Goal: Feedback & Contribution: Contribute content

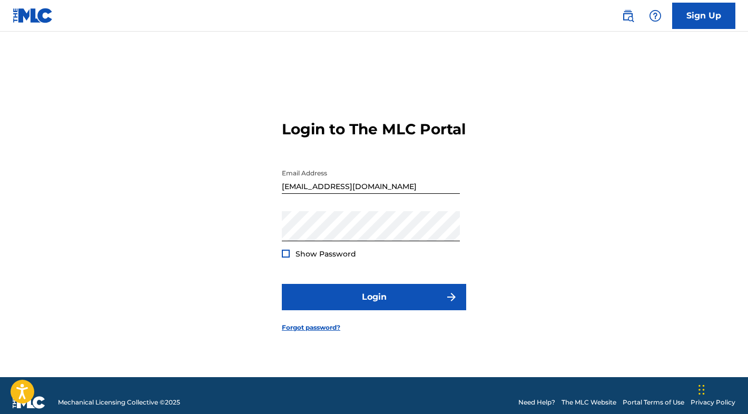
click at [285, 258] on div at bounding box center [286, 254] width 8 height 8
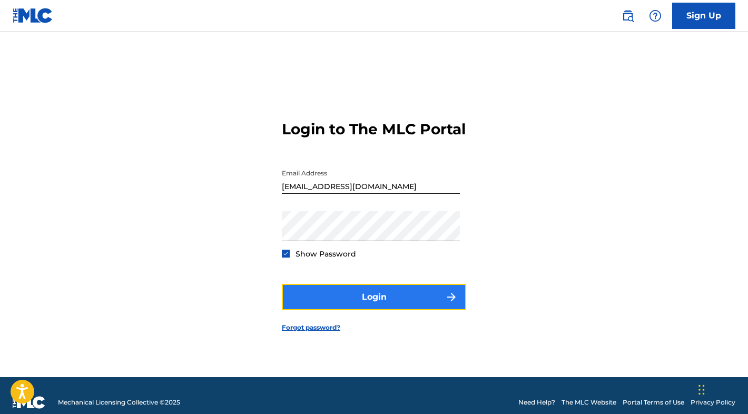
click at [318, 302] on button "Login" at bounding box center [374, 297] width 184 height 26
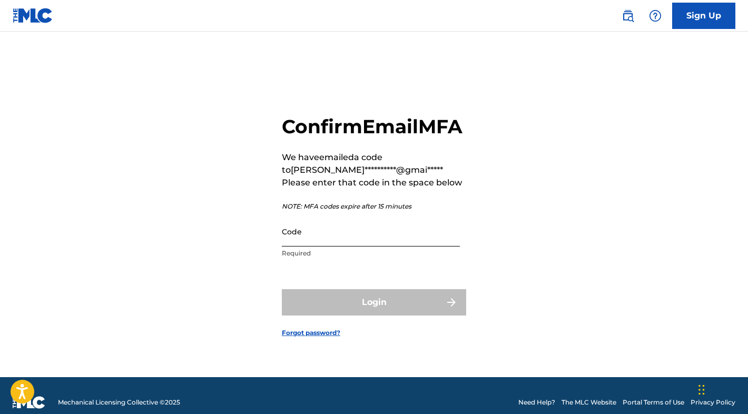
click at [325, 247] on input "Code" at bounding box center [371, 232] width 178 height 30
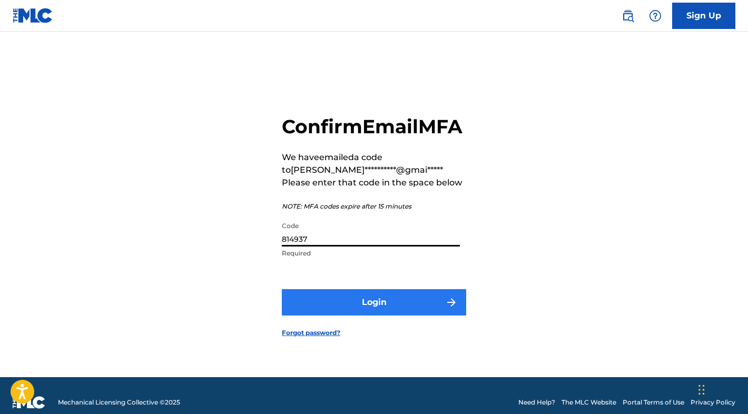
type input "814937"
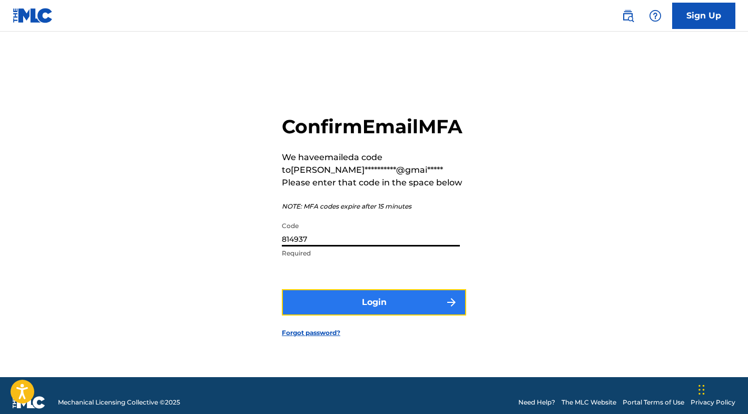
click at [322, 316] on button "Login" at bounding box center [374, 302] width 184 height 26
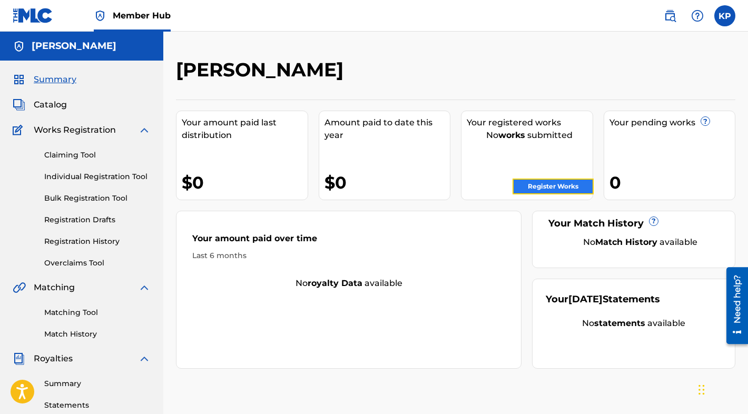
click at [526, 187] on link "Register Works" at bounding box center [553, 187] width 81 height 16
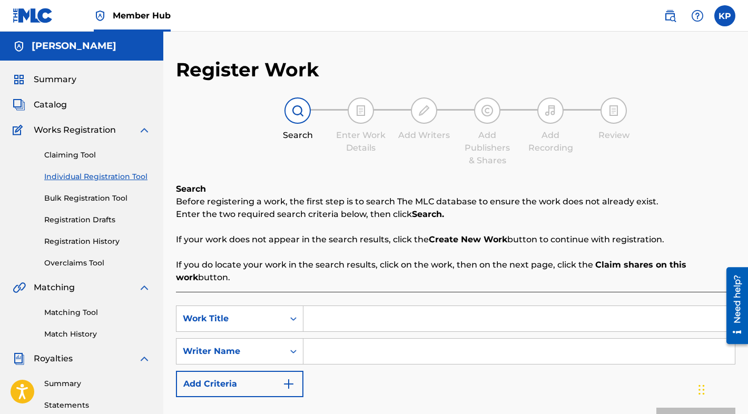
click at [352, 320] on input "Search Form" at bounding box center [520, 318] width 432 height 25
type input "mischief"
click at [335, 353] on input "Search Form" at bounding box center [520, 351] width 432 height 25
type input "Zo Jetson"
drag, startPoint x: 748, startPoint y: 149, endPoint x: 744, endPoint y: 212, distance: 63.4
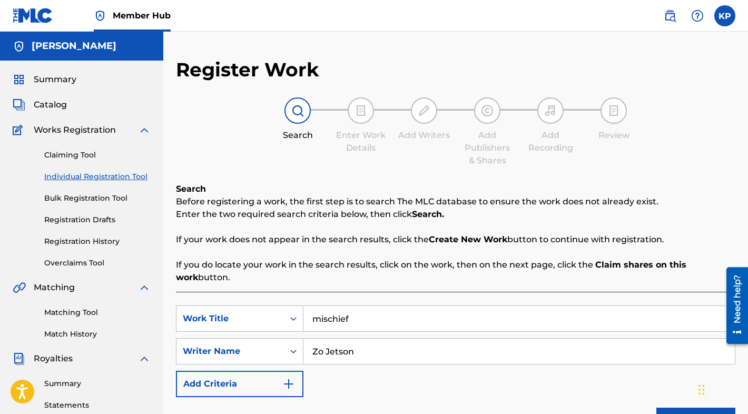
click at [744, 212] on div "Register Work Search Enter Work Details Add Writers Add Publishers & Shares Add…" at bounding box center [455, 330] width 585 height 545
drag, startPoint x: 744, startPoint y: 212, endPoint x: 710, endPoint y: 233, distance: 39.6
click at [710, 233] on p "If your work does not appear in the search results, click the Create New Work b…" at bounding box center [456, 239] width 560 height 13
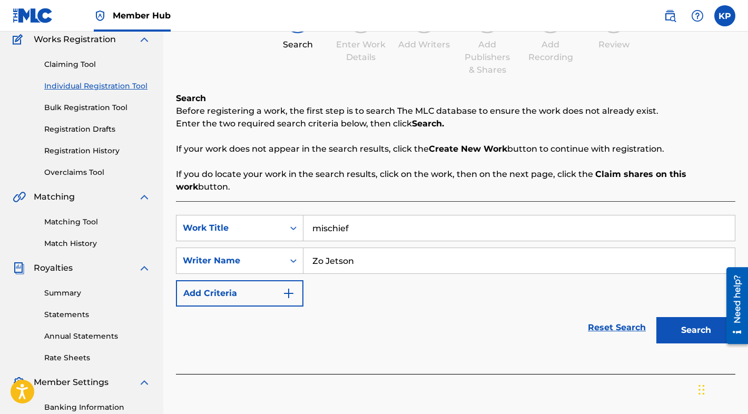
scroll to position [105, 0]
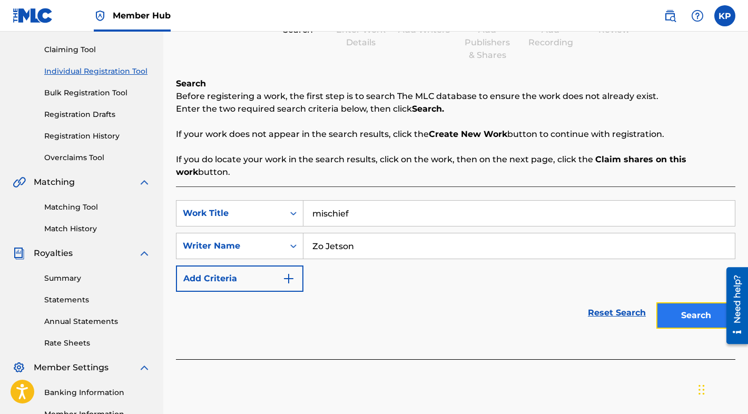
click at [680, 323] on button "Search" at bounding box center [696, 315] width 79 height 26
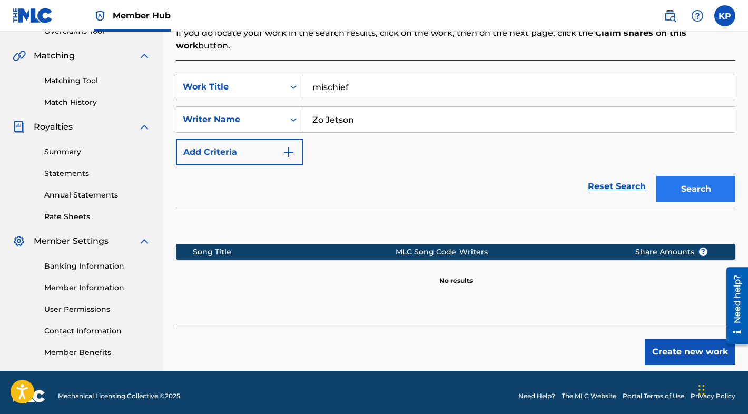
scroll to position [239, 0]
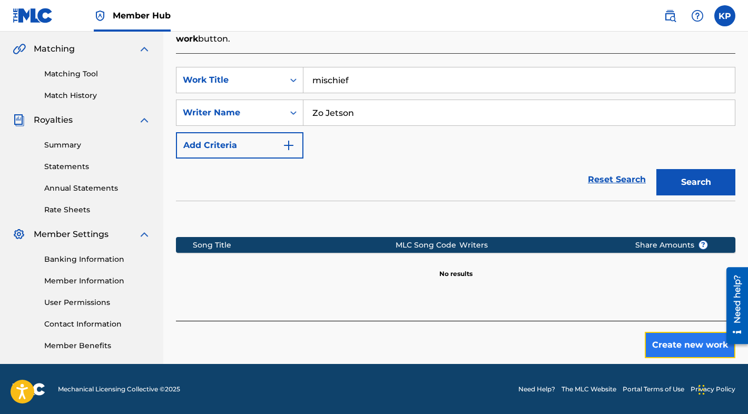
click at [695, 341] on button "Create new work" at bounding box center [690, 345] width 91 height 26
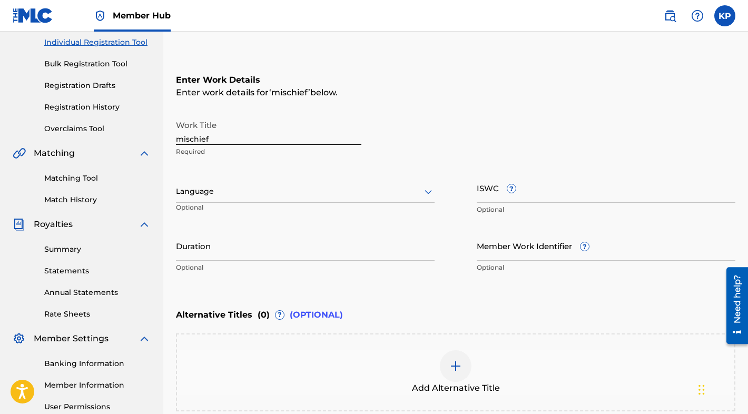
scroll to position [133, 0]
click at [430, 191] on icon at bounding box center [428, 193] width 7 height 4
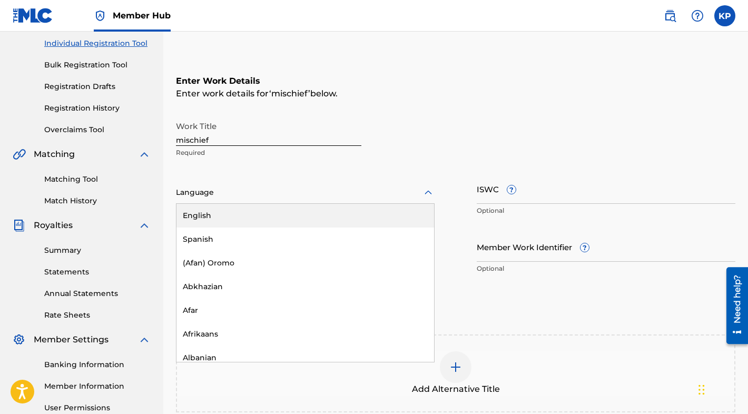
click at [387, 204] on div "English" at bounding box center [306, 216] width 258 height 24
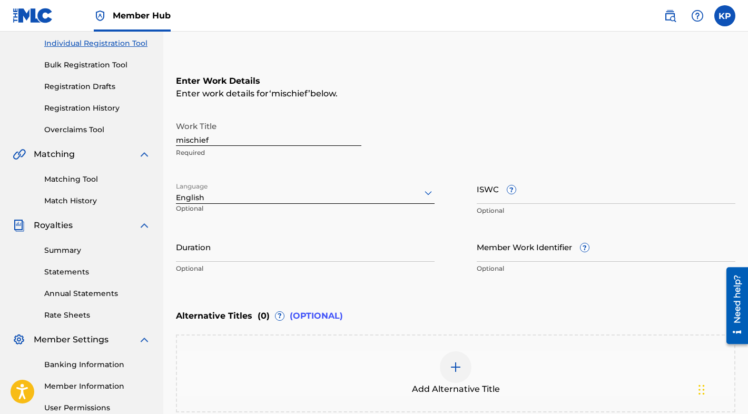
click at [614, 321] on div "Alternative Titles ( 0 ) ? (OPTIONAL)" at bounding box center [456, 316] width 560 height 23
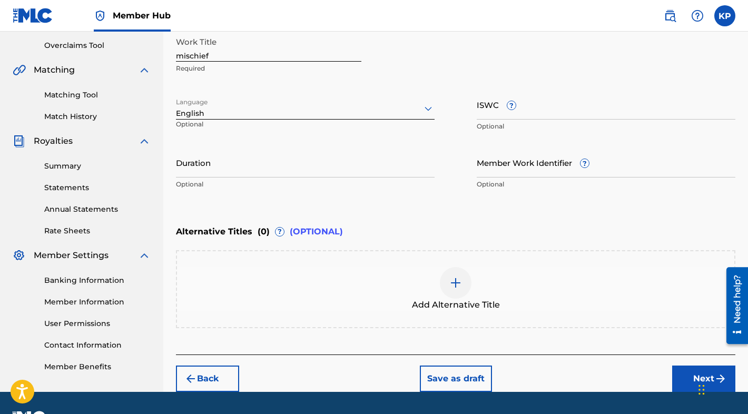
scroll to position [239, 0]
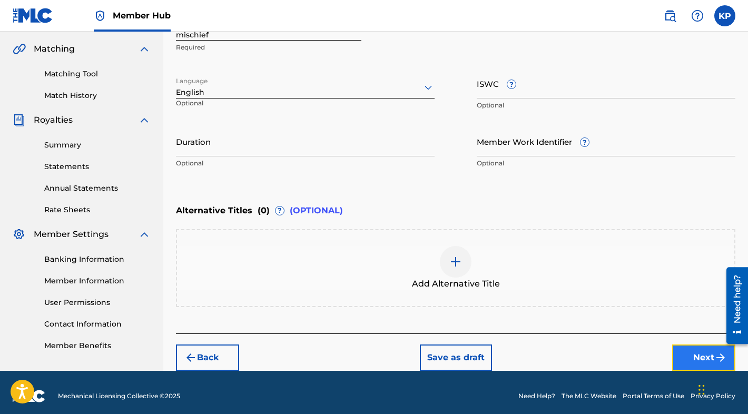
click at [715, 351] on img "submit" at bounding box center [721, 357] width 13 height 13
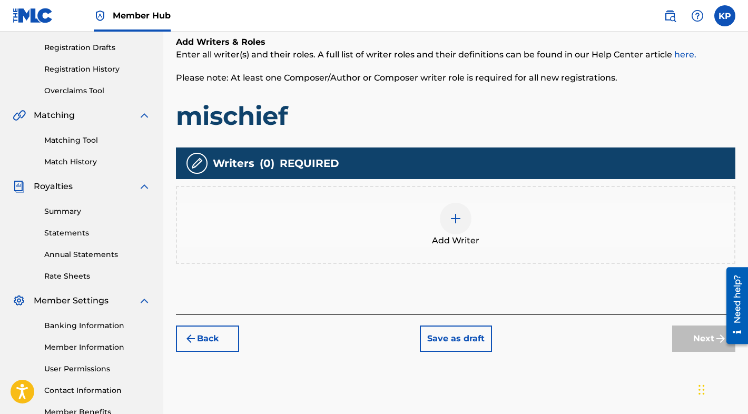
scroll to position [174, 0]
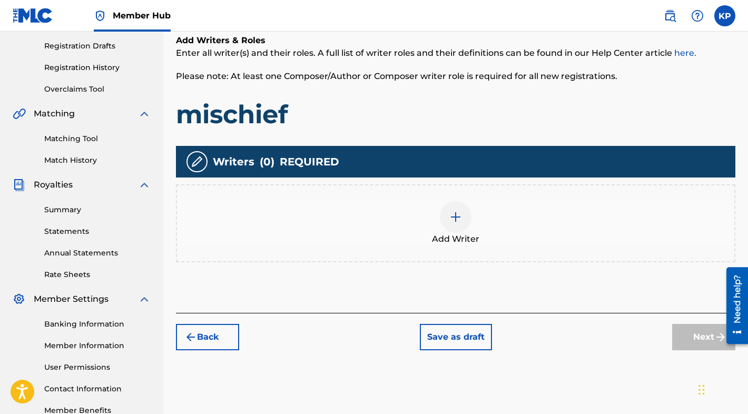
click at [451, 211] on img at bounding box center [455, 217] width 13 height 13
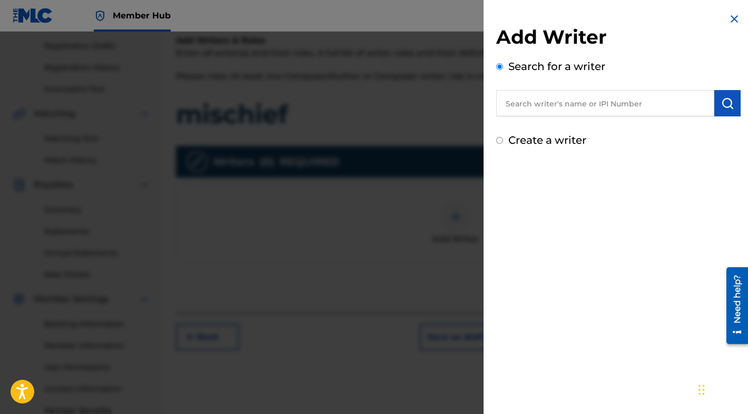
click at [520, 101] on input "text" at bounding box center [605, 103] width 218 height 26
type input "Z"
type input "C"
type input "Zo Jetson"
click at [500, 138] on input "Create a writer" at bounding box center [499, 140] width 7 height 7
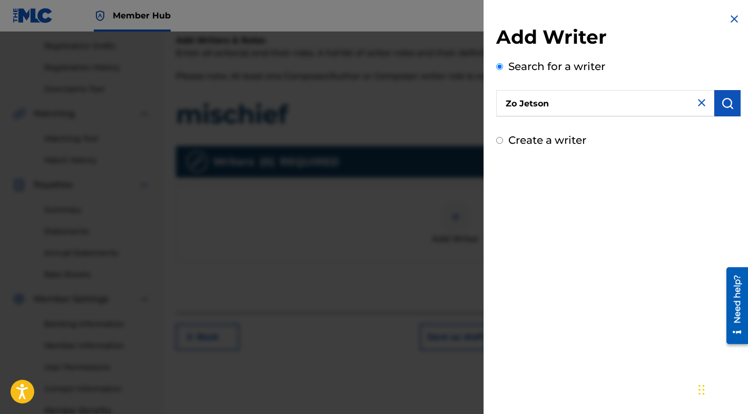
radio input "false"
radio input "true"
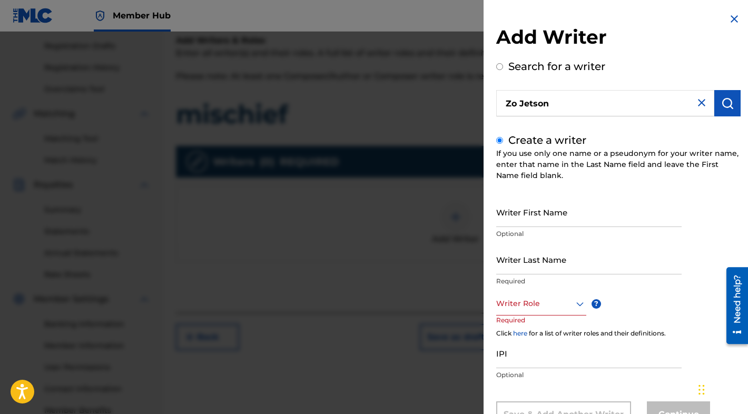
drag, startPoint x: 741, startPoint y: 199, endPoint x: 737, endPoint y: 218, distance: 19.9
click at [737, 218] on div "Add Writer Search for a writer [PERSON_NAME] Create a writer If you use only on…" at bounding box center [619, 228] width 270 height 456
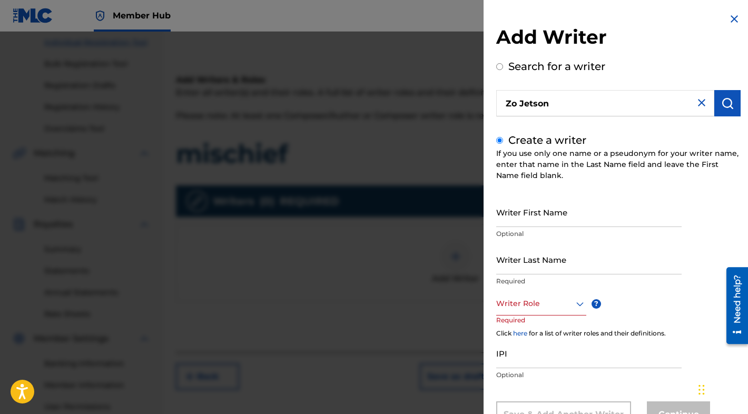
scroll to position [133, 0]
click at [729, 17] on img at bounding box center [734, 19] width 13 height 13
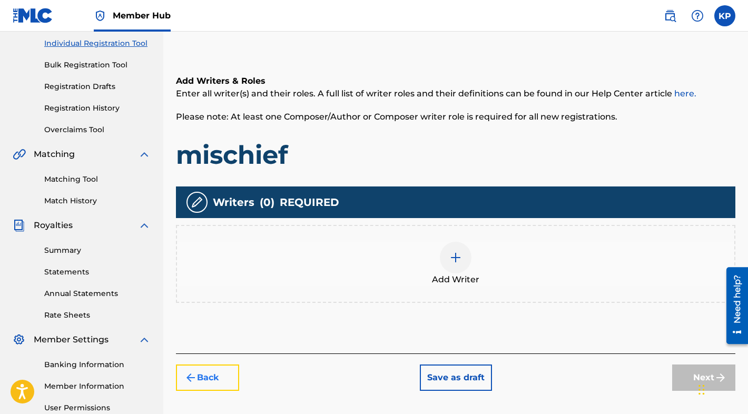
click at [212, 372] on button "Back" at bounding box center [207, 378] width 63 height 26
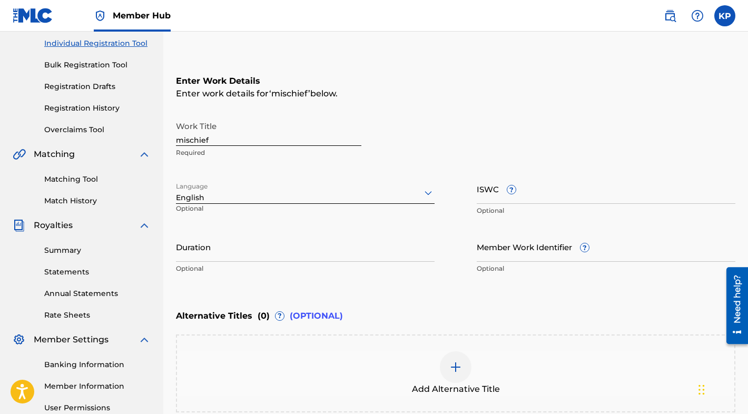
click at [506, 65] on div "Enter Work Details Enter work details for ‘ mischief ’ below. Work Title mischi…" at bounding box center [456, 177] width 560 height 255
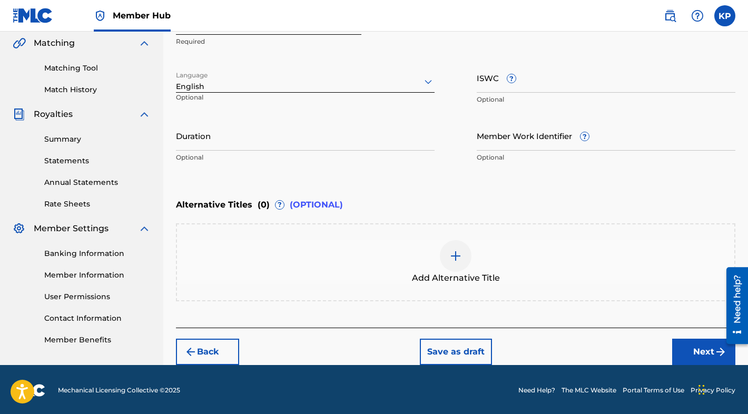
scroll to position [245, 0]
click at [194, 346] on img "submit" at bounding box center [190, 352] width 13 height 13
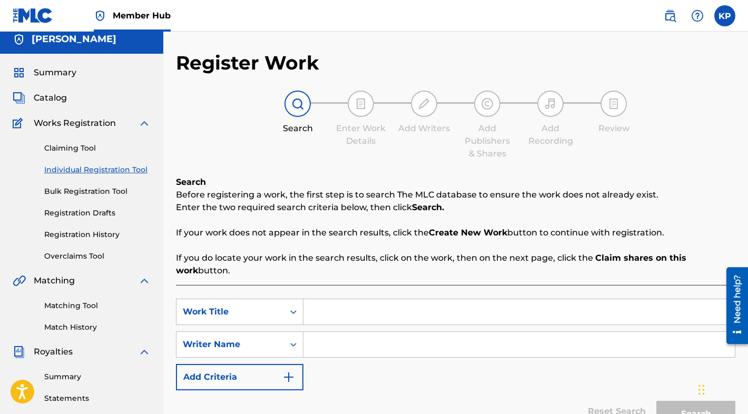
scroll to position [0, 0]
